Goal: Task Accomplishment & Management: Manage account settings

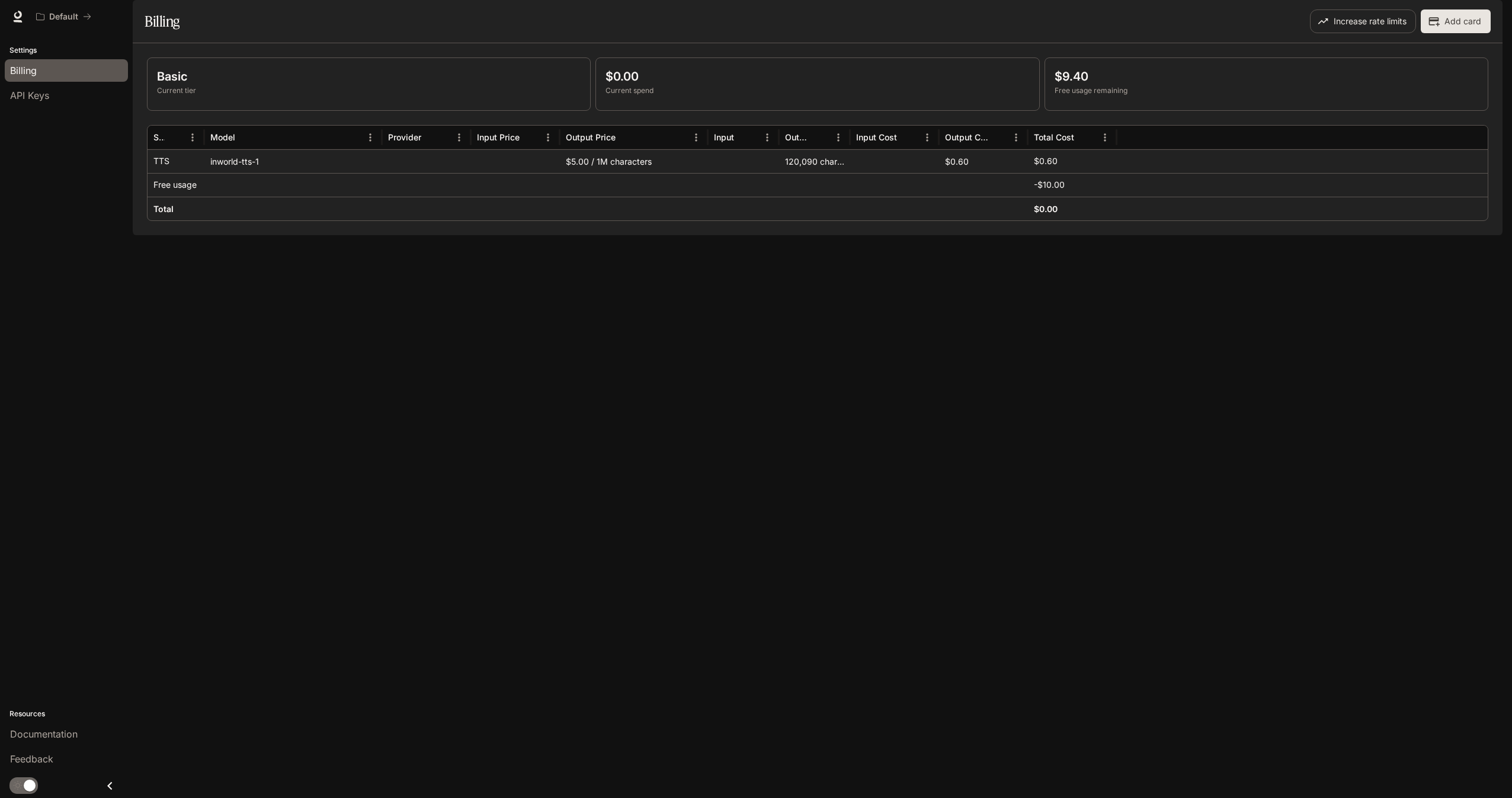
click at [733, 235] on div "Basic Current tier $0.00 Current spend $9.40 Free usage remaining Service Model…" at bounding box center [818, 139] width 1370 height 192
click at [649, 235] on div "Basic Current tier $0.00 Current spend $9.40 Free usage remaining Service Model…" at bounding box center [818, 139] width 1370 height 192
click at [1125, 235] on div "Basic Current tier $0.00 Current spend $9.40 Free usage remaining Service Model…" at bounding box center [818, 139] width 1370 height 192
click at [1494, 17] on div "button" at bounding box center [1486, 16] width 16 height 16
click at [1493, 14] on div at bounding box center [756, 399] width 1512 height 798
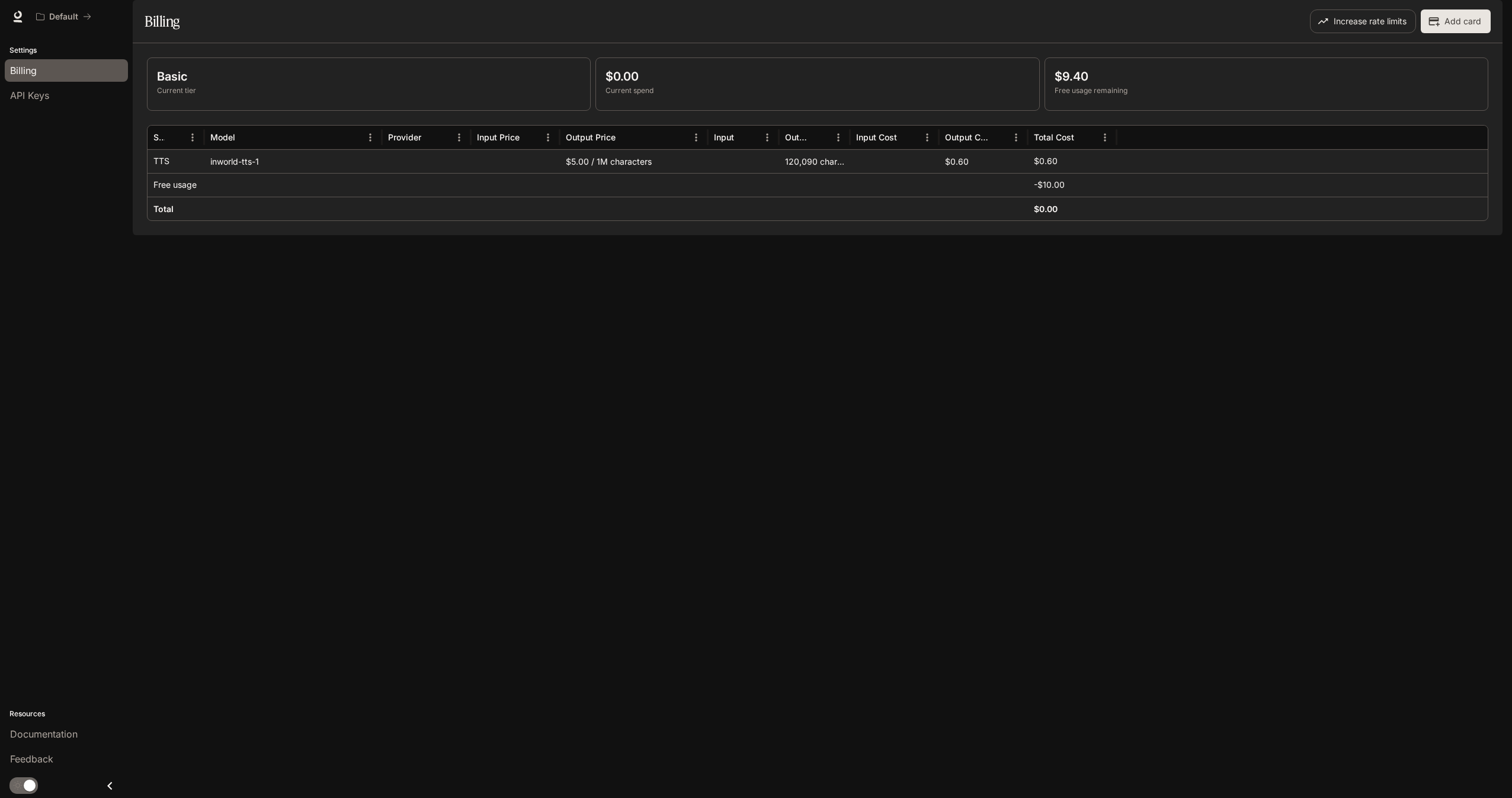
click at [1485, 21] on div "button" at bounding box center [1486, 16] width 16 height 16
click at [1298, 29] on div at bounding box center [756, 399] width 1512 height 798
click at [24, 15] on link at bounding box center [17, 16] width 16 height 16
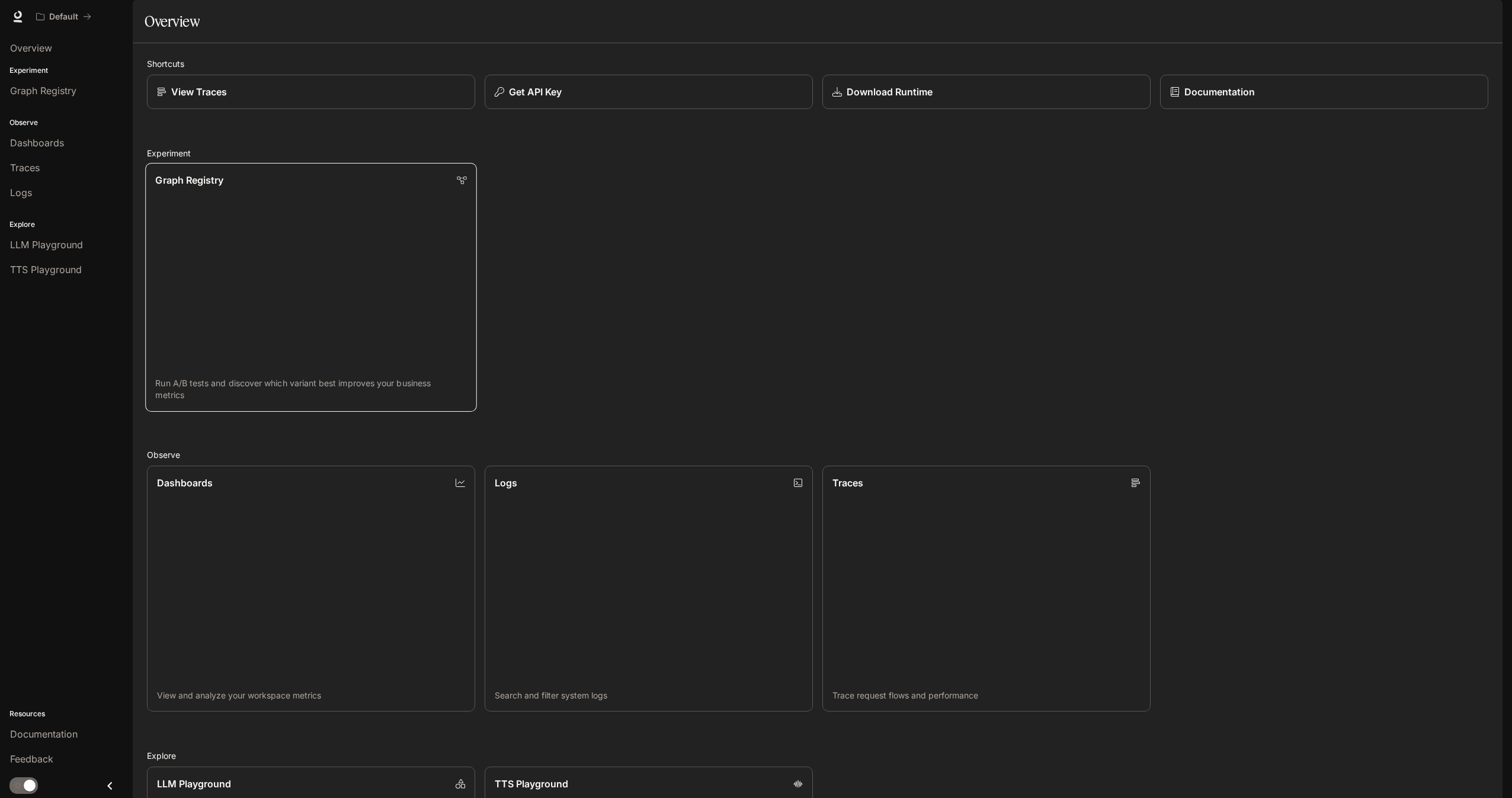
scroll to position [268, 0]
click at [562, 465] on link "Logs Search and filter system logs" at bounding box center [648, 589] width 332 height 249
click at [263, 607] on link "Dashboards View and analyze your workspace metrics" at bounding box center [311, 589] width 332 height 249
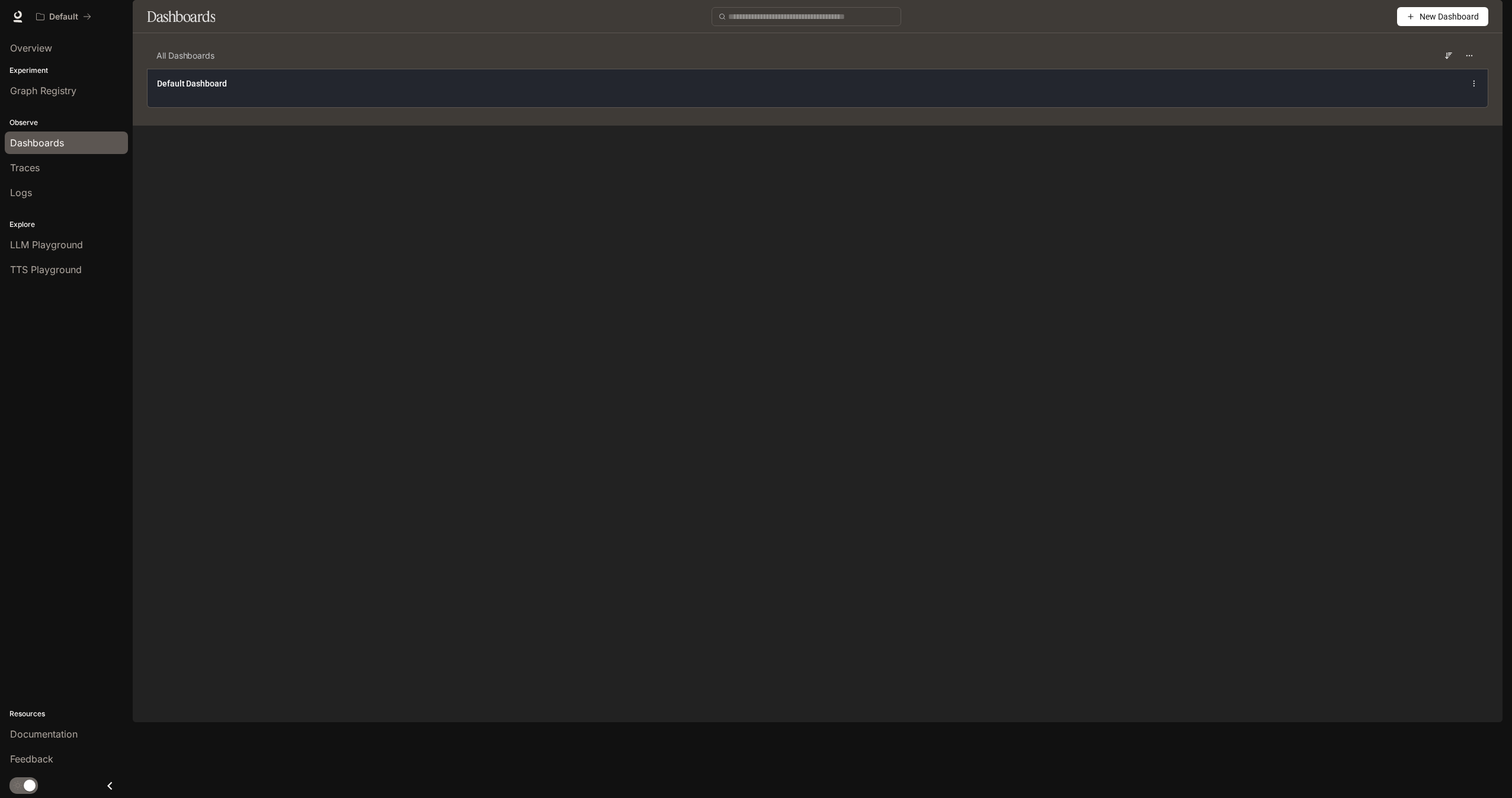
click at [333, 107] on div "Default Dashboard" at bounding box center [817, 88] width 1340 height 38
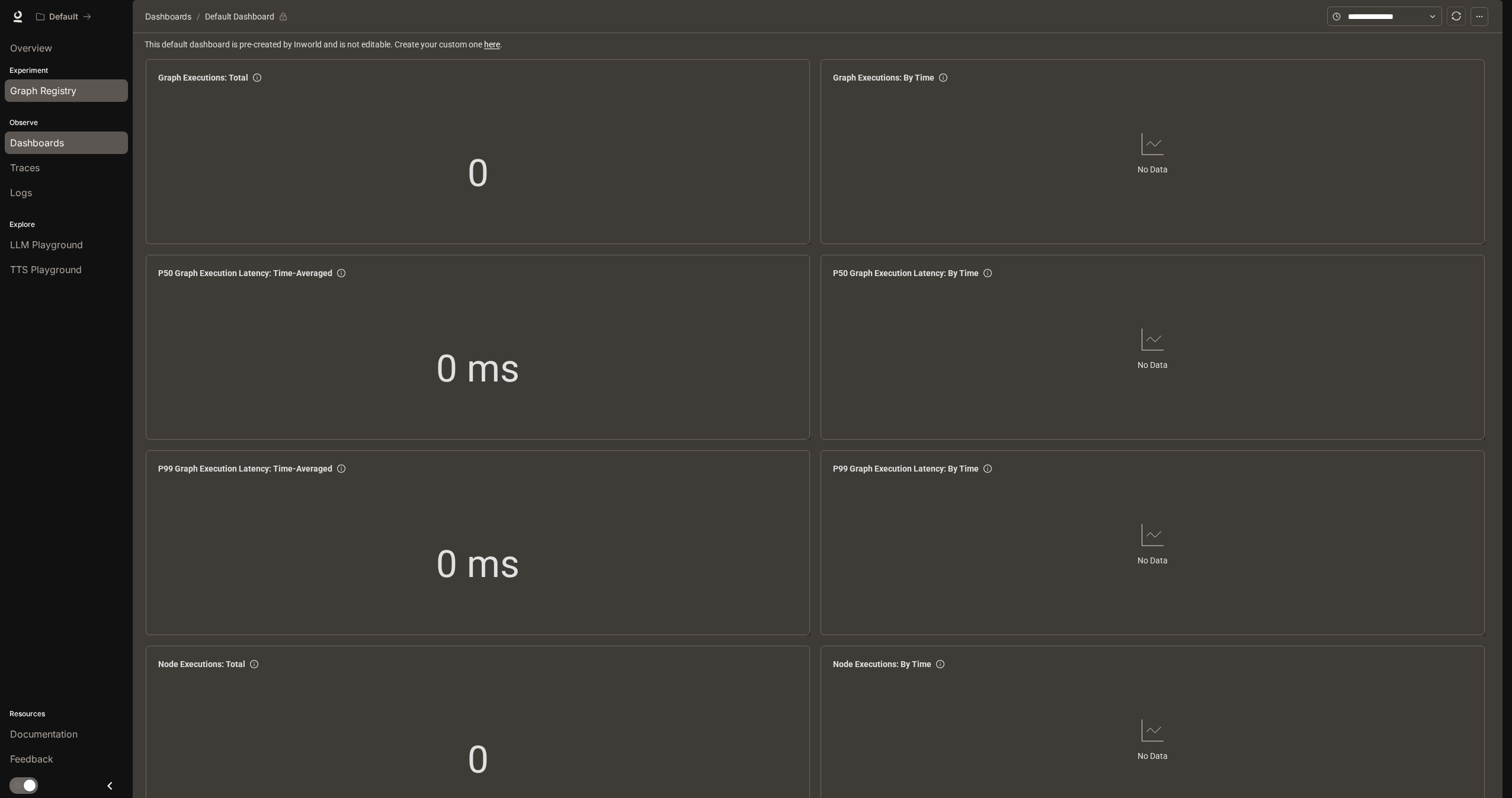
click at [53, 94] on span "Graph Registry" at bounding box center [43, 91] width 66 height 15
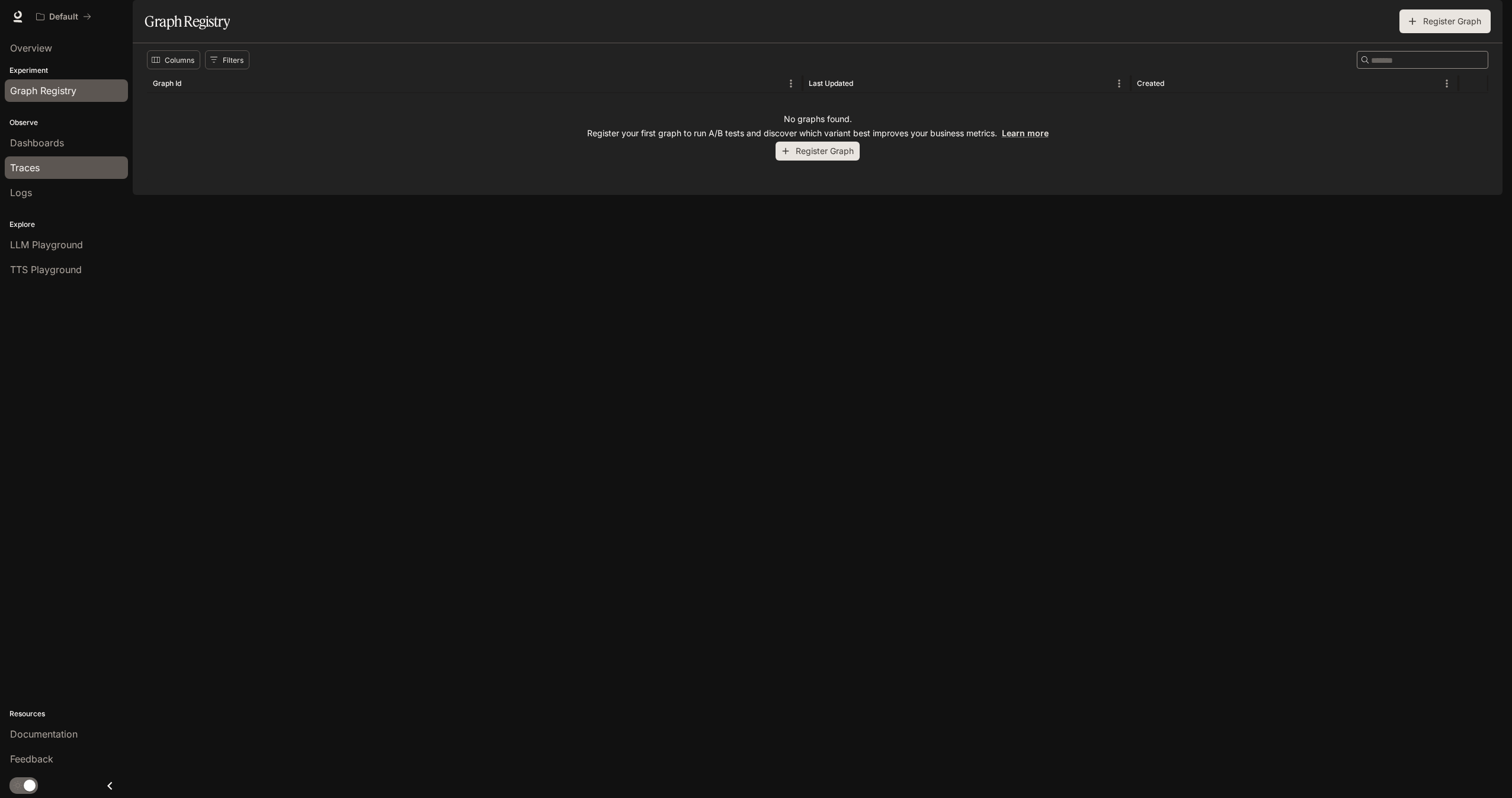
click at [43, 164] on div "Traces" at bounding box center [66, 168] width 113 height 15
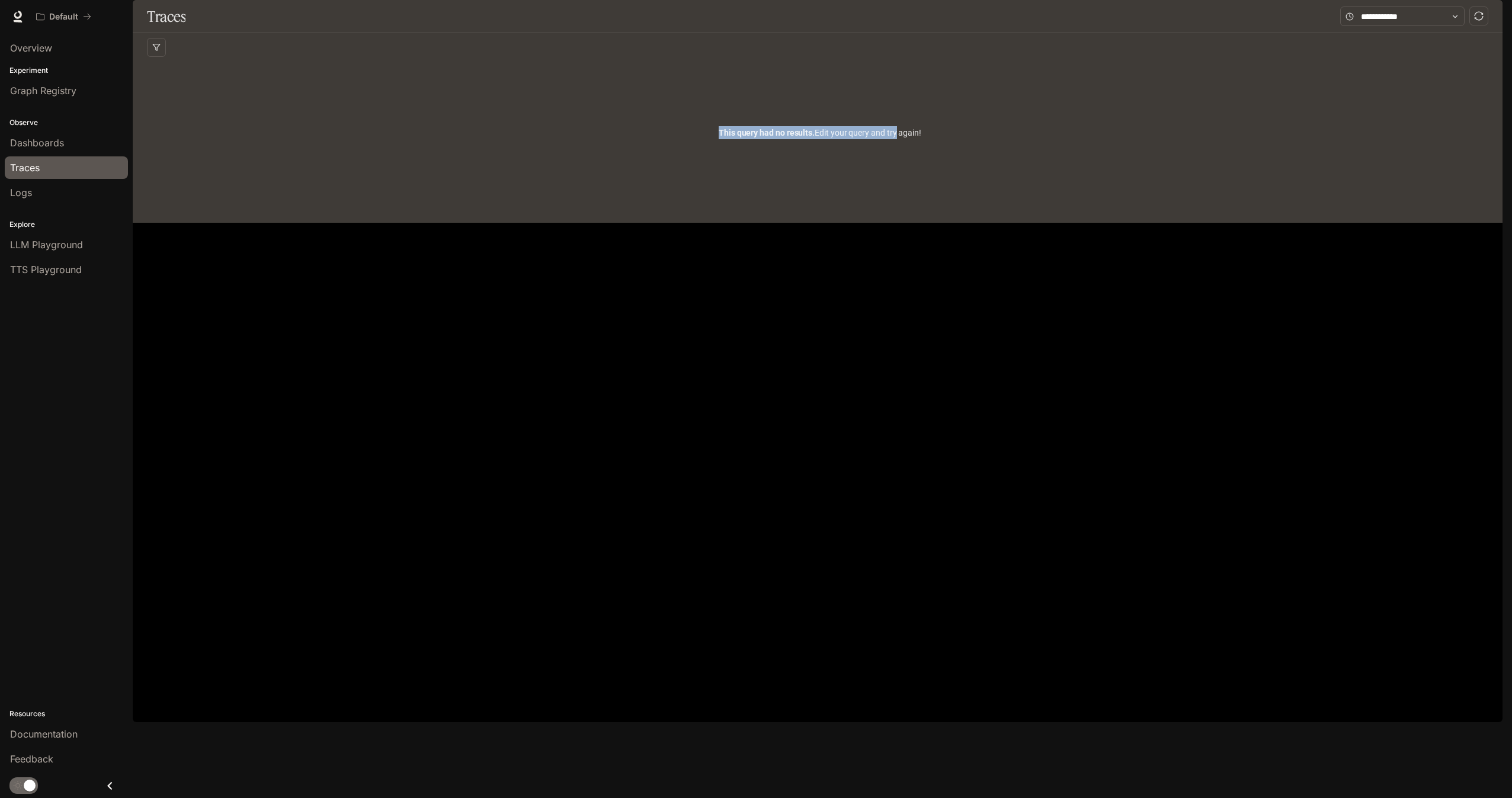
drag, startPoint x: 737, startPoint y: 151, endPoint x: 919, endPoint y: 166, distance: 182.6
click at [919, 166] on div "This query had no results. Edit your query and try again!" at bounding box center [820, 132] width 1346 height 142
click at [997, 171] on div "This query had no results. Edit your query and try again!" at bounding box center [820, 132] width 1346 height 142
click at [1364, 23] on input "text" at bounding box center [1402, 16] width 83 height 13
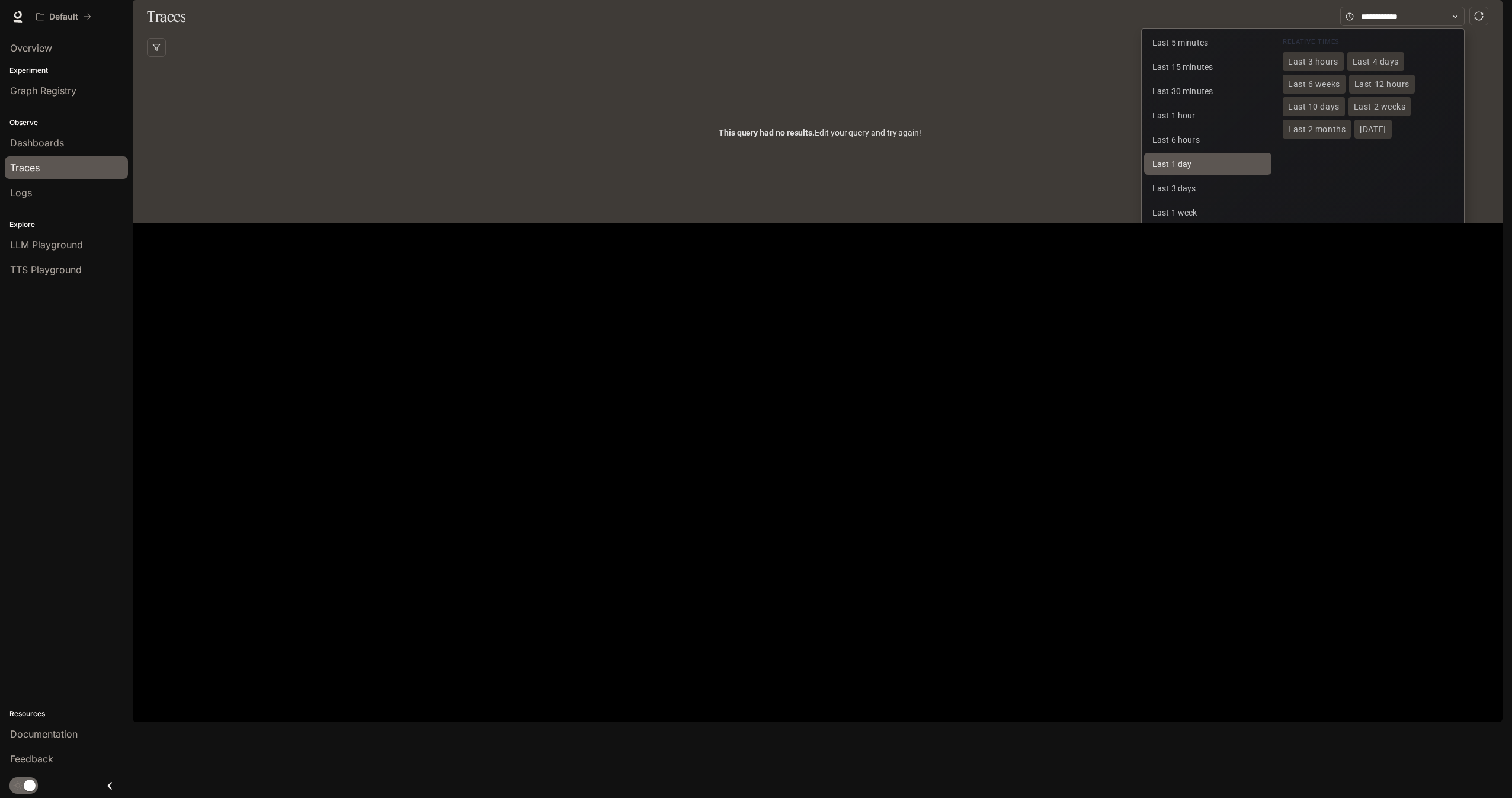
click at [1195, 175] on button "Last 1 day" at bounding box center [1207, 164] width 127 height 22
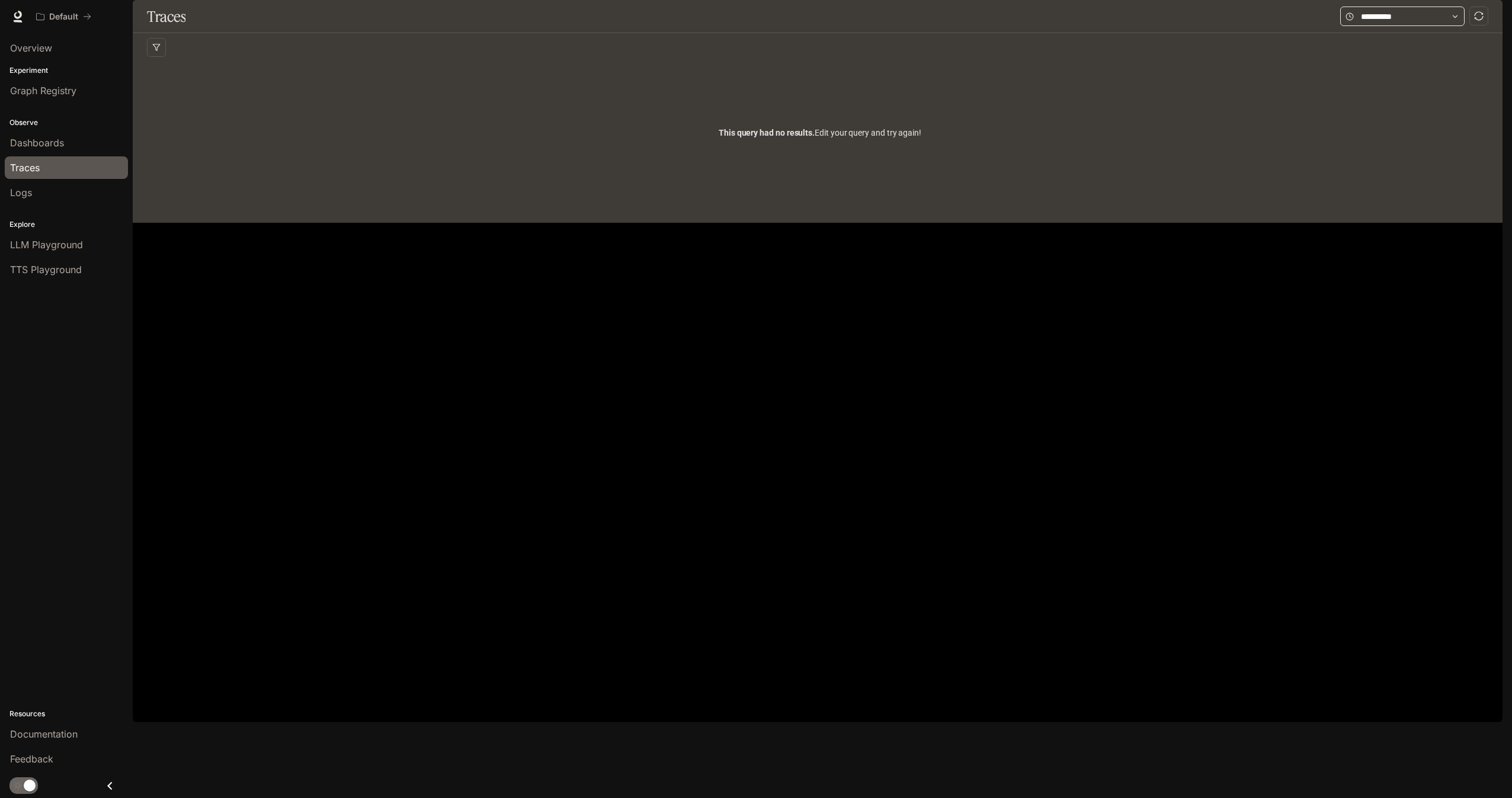
click at [1367, 33] on div "Traces Last 5 minutes Last 15 minutes Last 30 minutes Last 1 hour Last 6 hours …" at bounding box center [818, 16] width 1370 height 33
click at [1366, 23] on input "text" at bounding box center [1402, 16] width 83 height 13
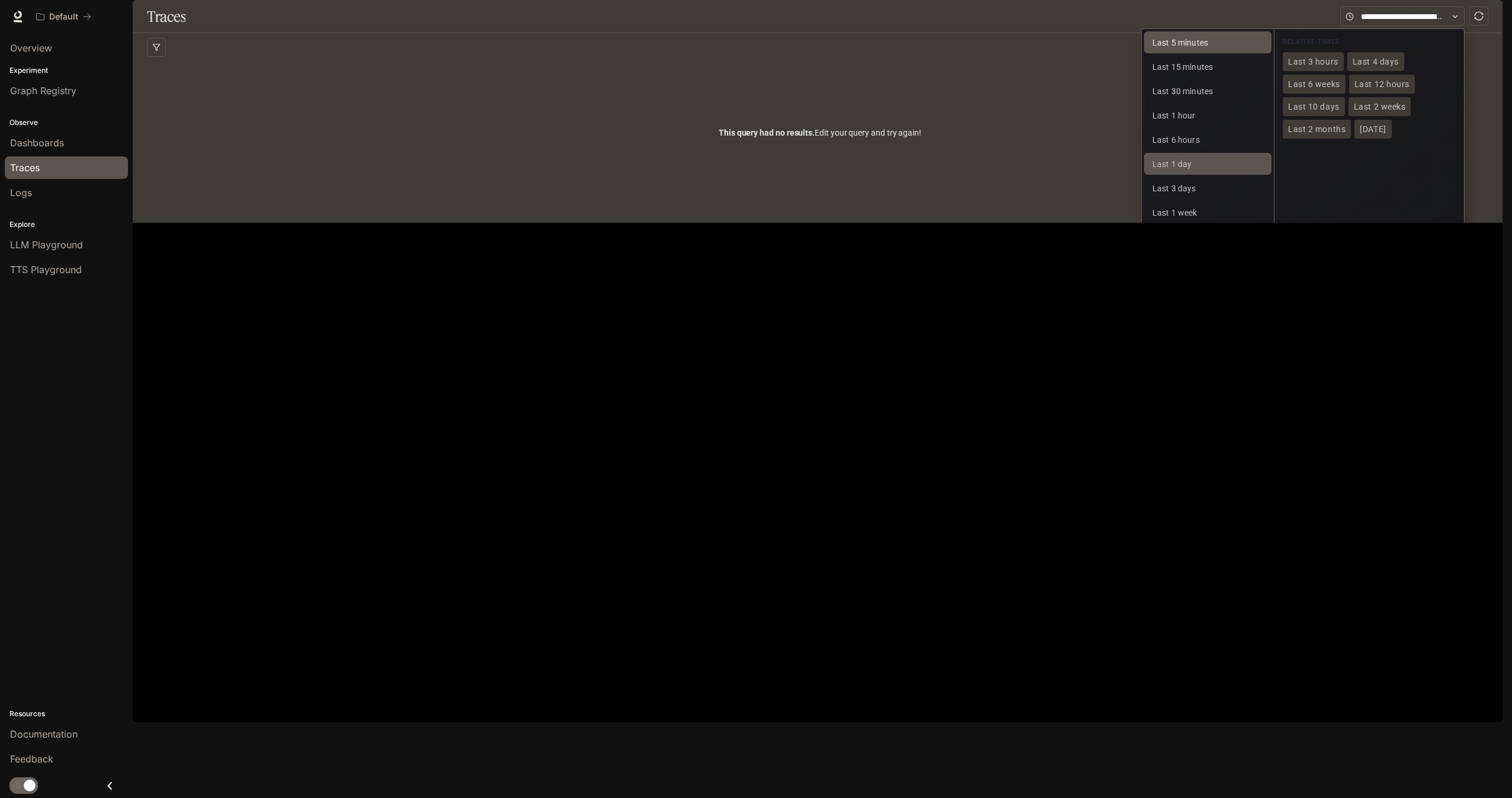
click at [1194, 53] on button "Last 5 minutes" at bounding box center [1207, 42] width 127 height 22
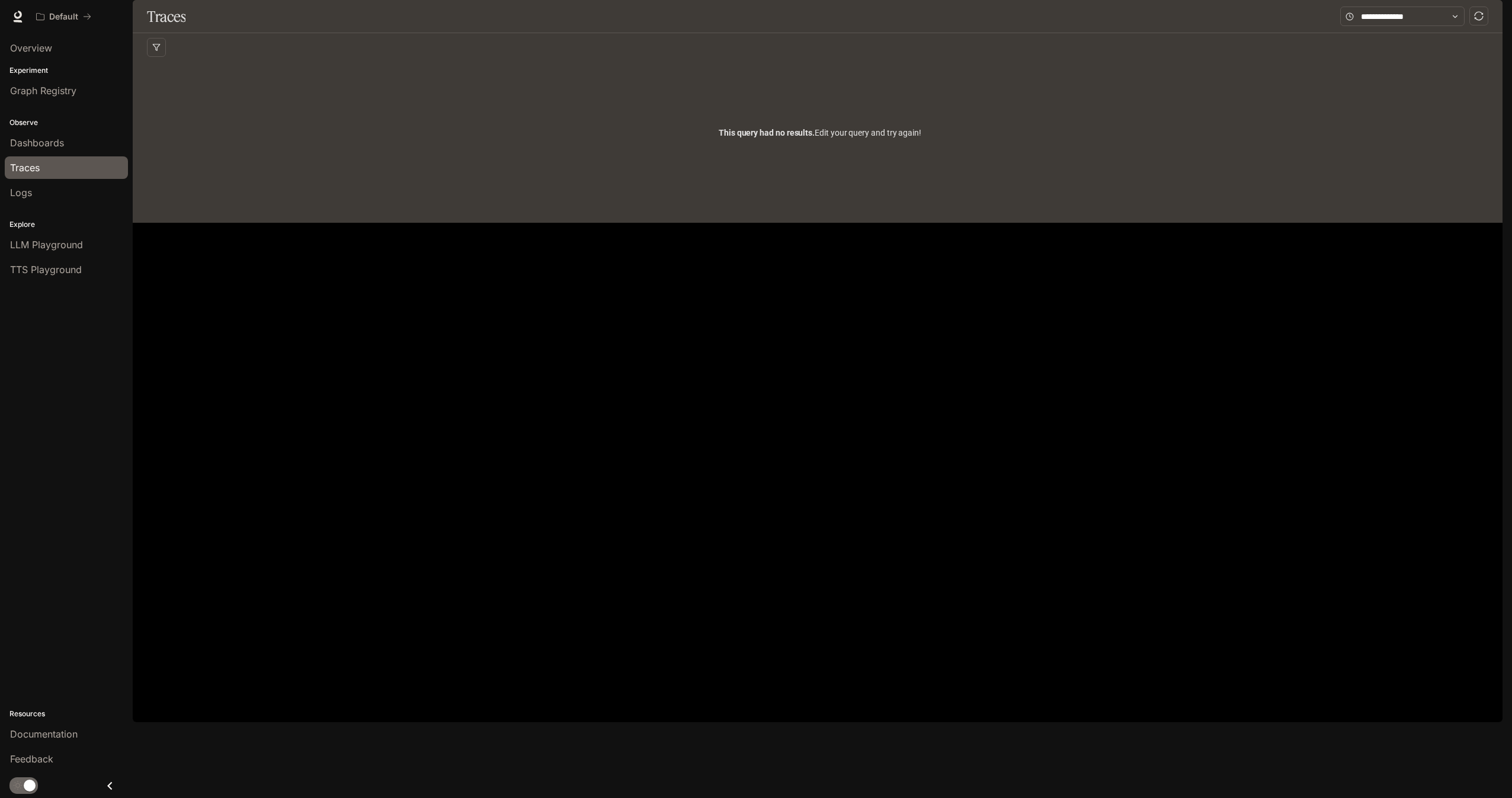
click at [21, 17] on icon at bounding box center [17, 16] width 12 height 12
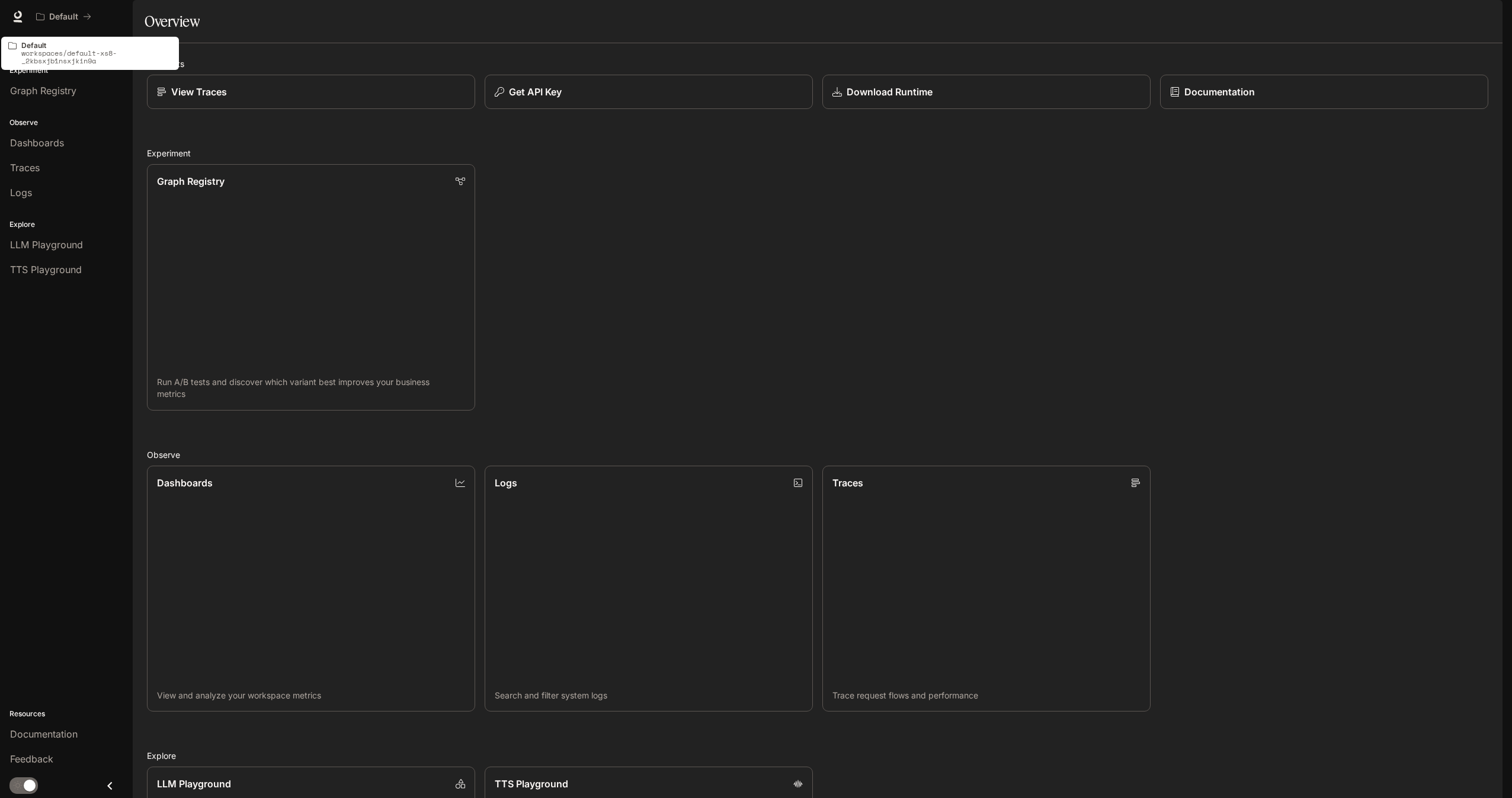
click at [73, 56] on p "workspaces/default-xs8-_2kbsxjb1nsxjkin9a" at bounding box center [96, 57] width 150 height 16
click at [710, 255] on div "Graph Registry Run A/B tests and discover which variant best improves your busi…" at bounding box center [812, 282] width 1351 height 256
click at [316, 99] on div "View Traces" at bounding box center [311, 93] width 311 height 15
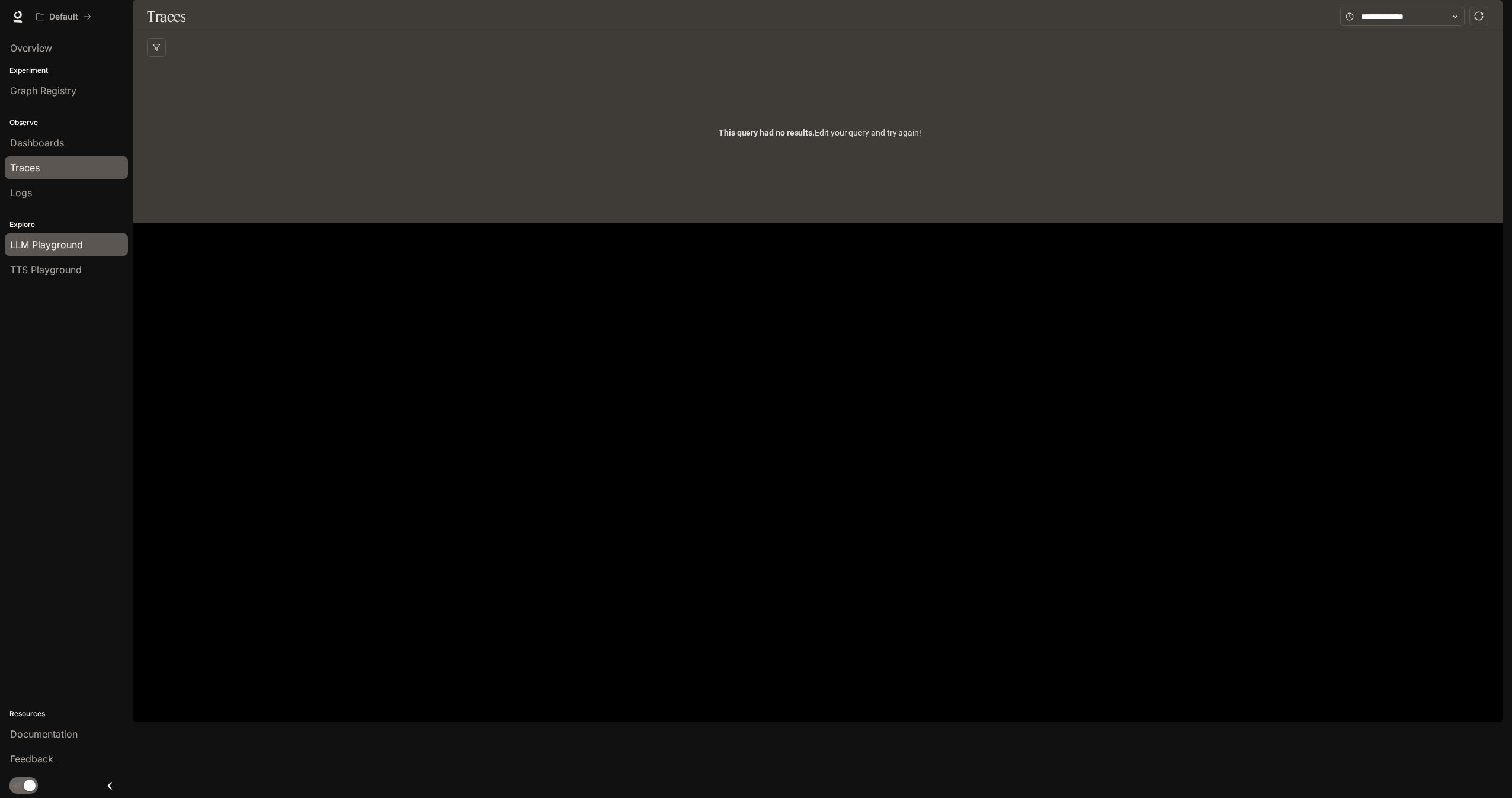
click at [45, 246] on span "LLM Playground" at bounding box center [47, 245] width 73 height 15
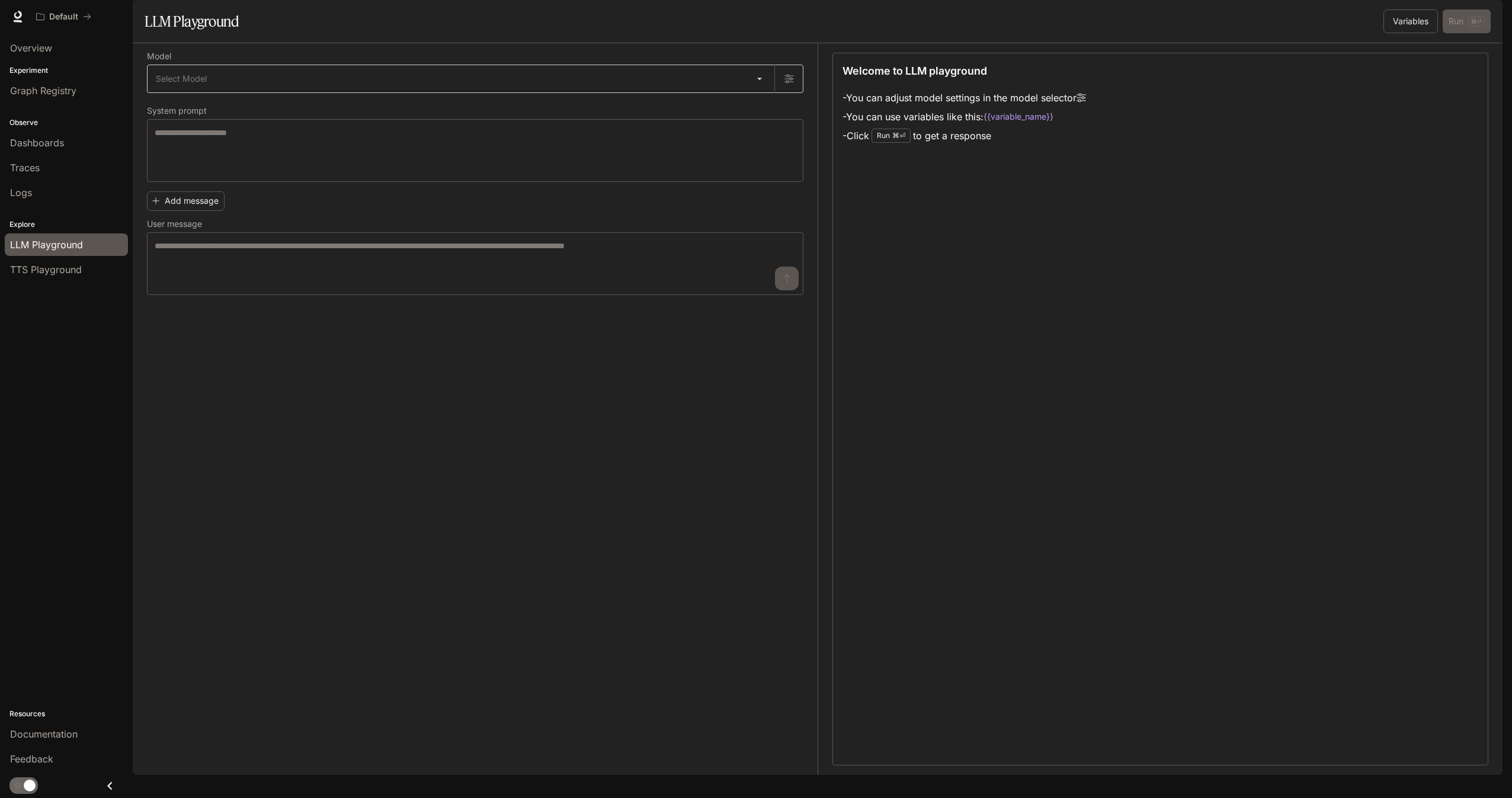
click at [249, 102] on body "Skip to main content Default Documentation Documentation Portal Overview Experi…" at bounding box center [756, 399] width 1512 height 798
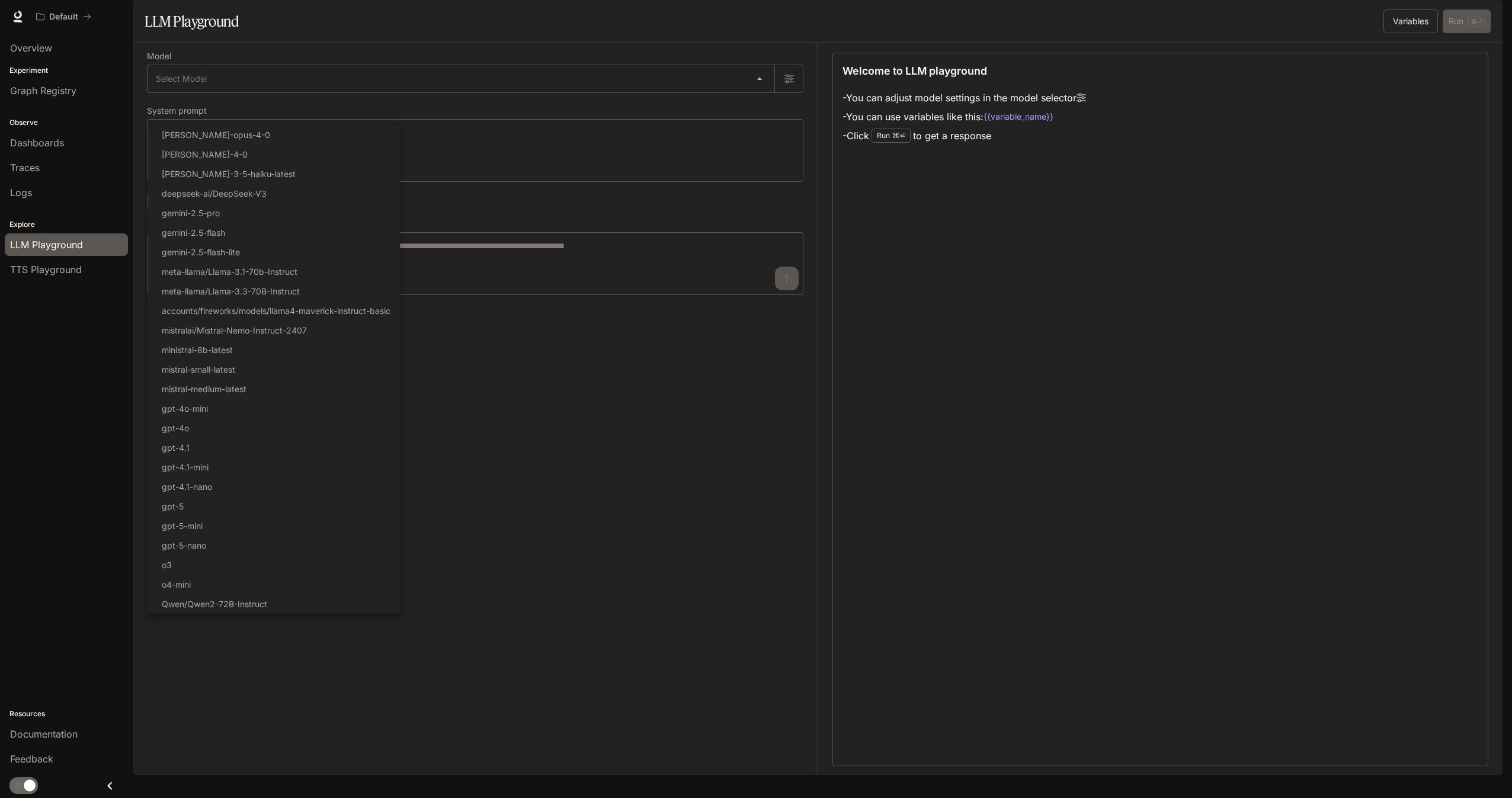
click at [546, 445] on div at bounding box center [756, 399] width 1512 height 798
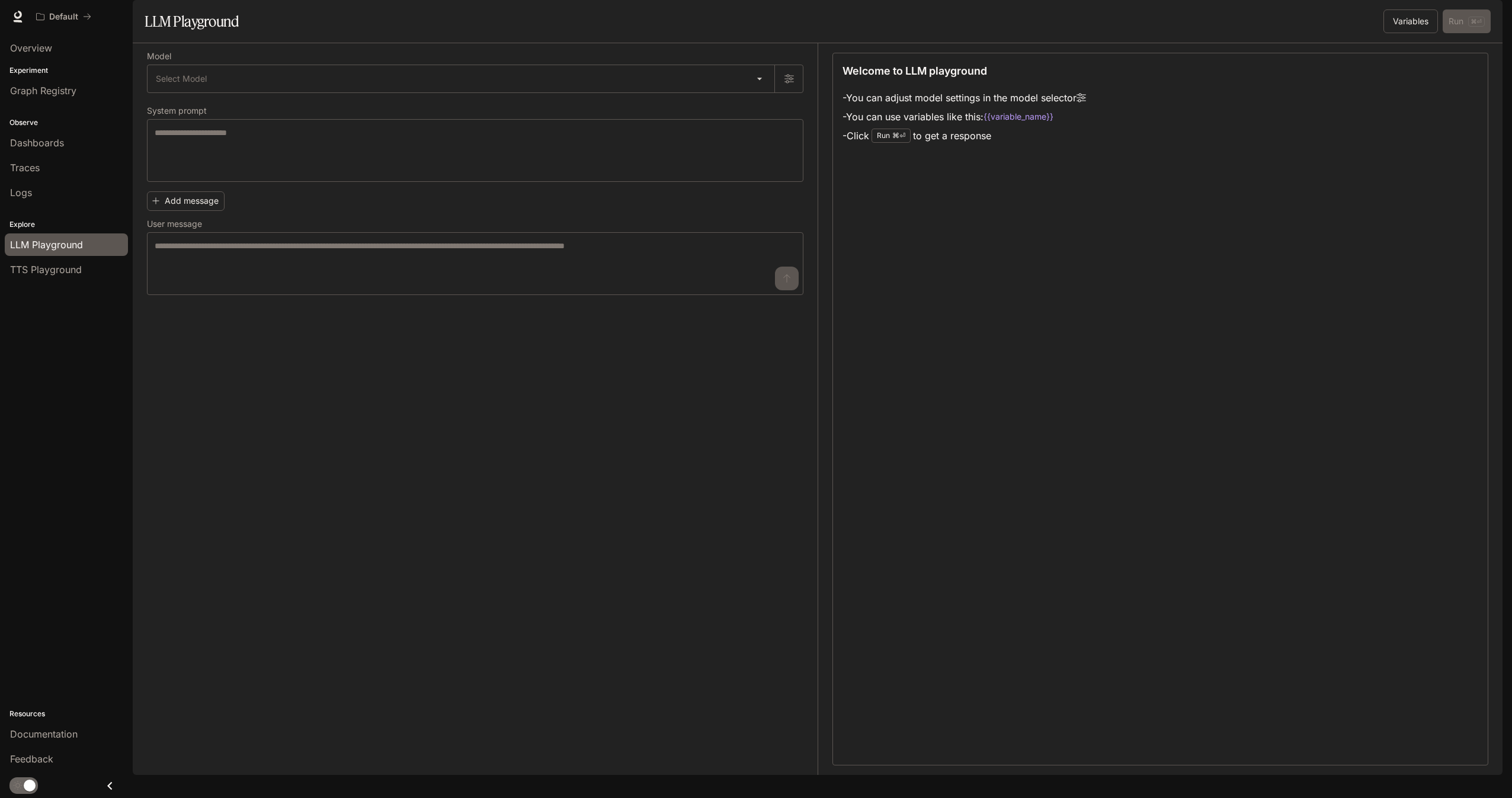
click at [16, 21] on icon at bounding box center [18, 21] width 9 height 3
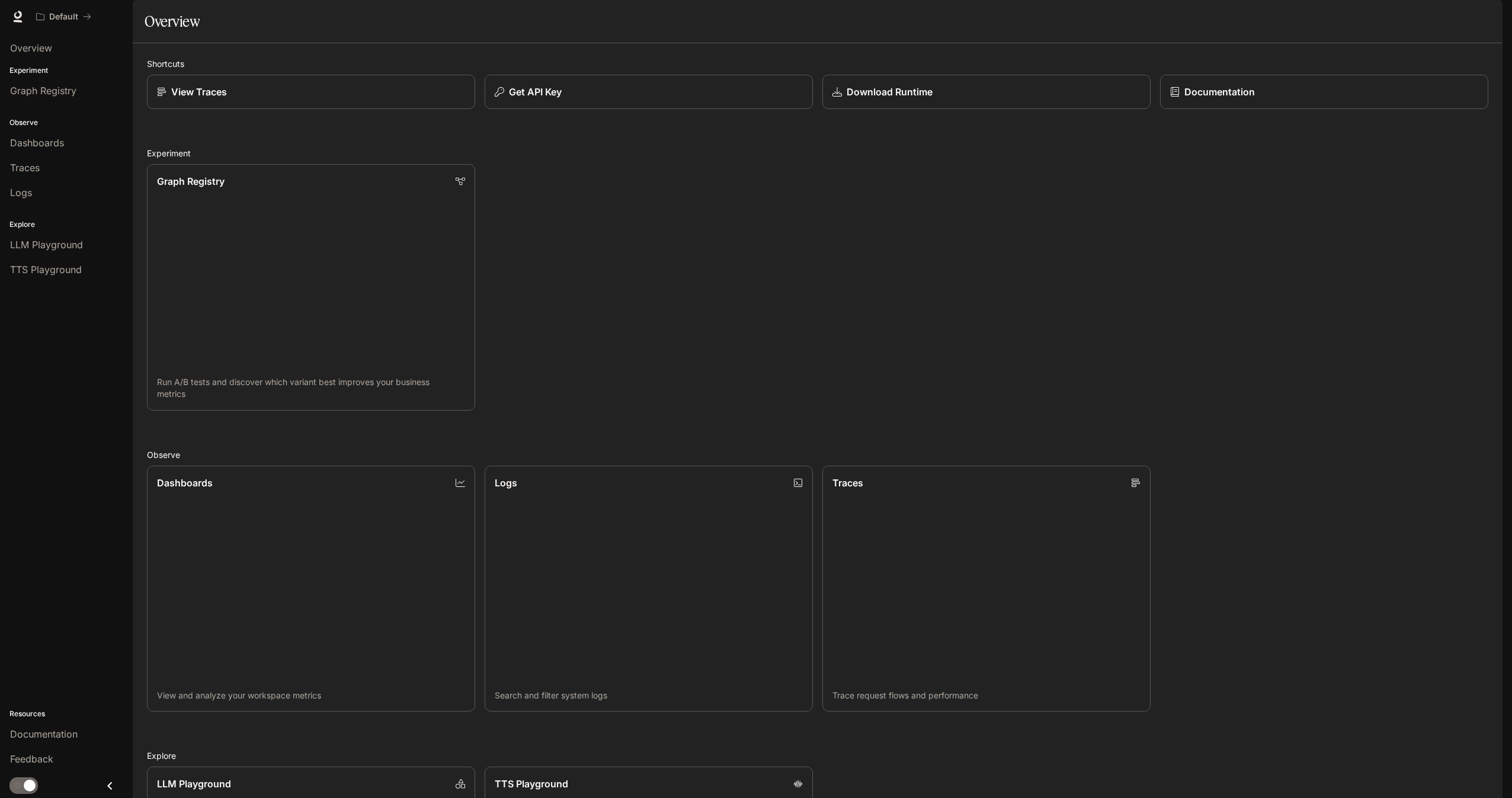
click at [1485, 16] on icon "button" at bounding box center [1485, 16] width 9 height 9
click at [1381, 93] on span "Billing" at bounding box center [1411, 99] width 153 height 12
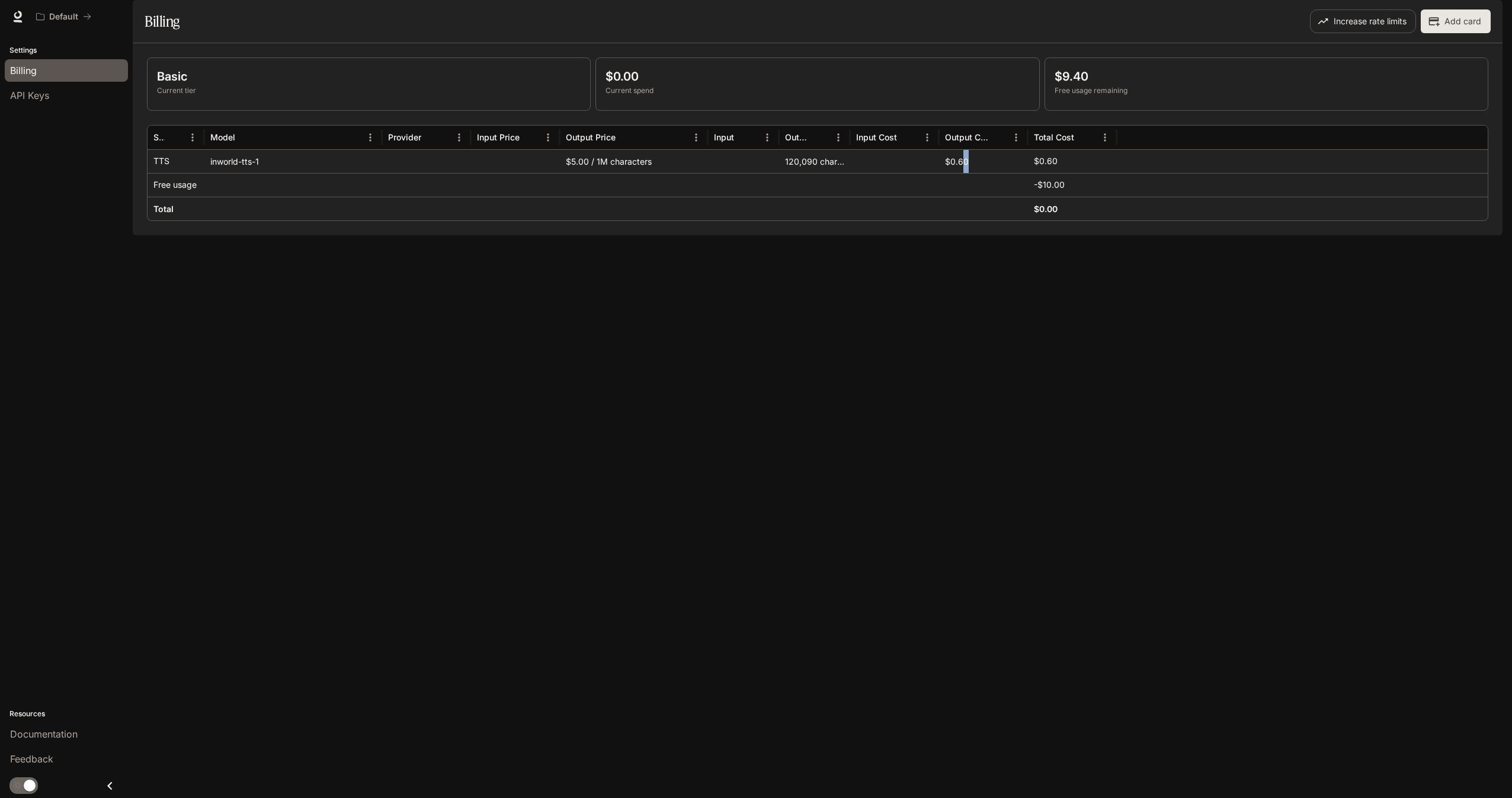
drag, startPoint x: 961, startPoint y: 197, endPoint x: 981, endPoint y: 197, distance: 20.0
click at [981, 173] on div "$0.60" at bounding box center [983, 161] width 89 height 24
